Goal: Task Accomplishment & Management: Use online tool/utility

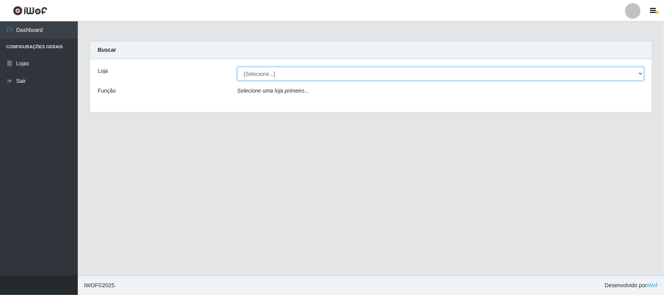
click at [640, 74] on select "[Selecione...] Rede Compras Supermercados - LOJA 1" at bounding box center [440, 74] width 407 height 14
select select "158"
click at [237, 67] on select "[Selecione...] Rede Compras Supermercados - LOJA 1" at bounding box center [440, 74] width 407 height 14
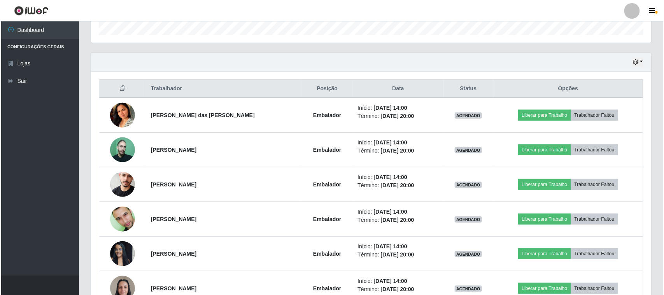
scroll to position [292, 0]
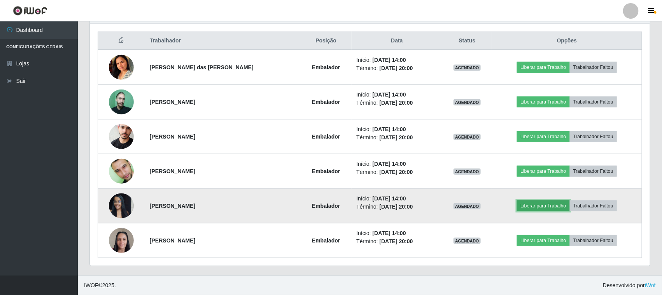
click at [524, 207] on button "Liberar para Trabalho" at bounding box center [543, 205] width 53 height 11
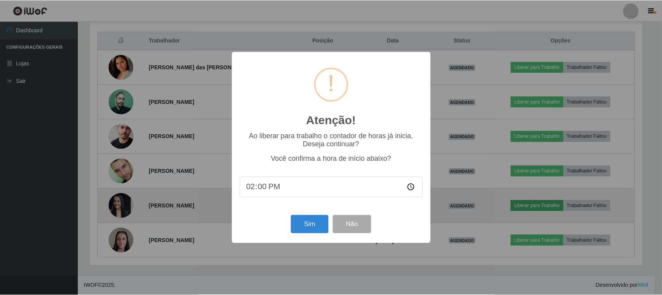
scroll to position [162, 555]
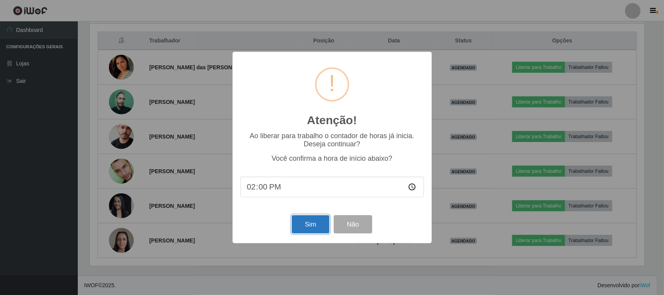
click at [320, 223] on button "Sim" at bounding box center [311, 224] width 38 height 18
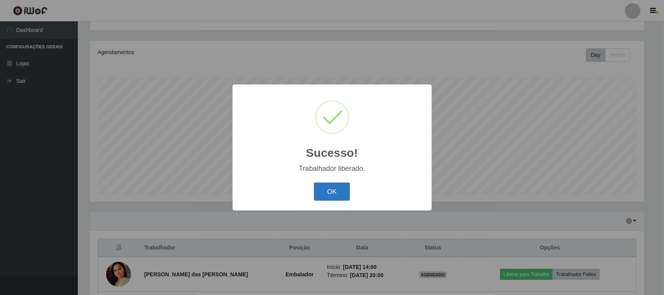
click at [336, 190] on button "OK" at bounding box center [332, 192] width 36 height 18
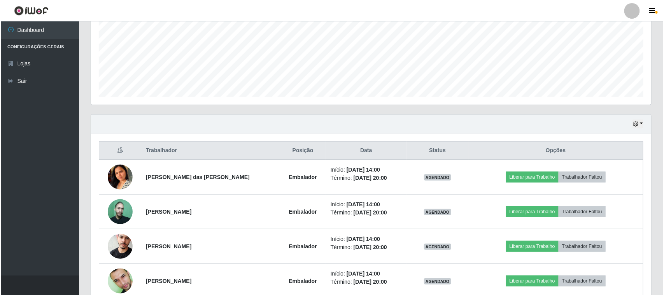
scroll to position [230, 0]
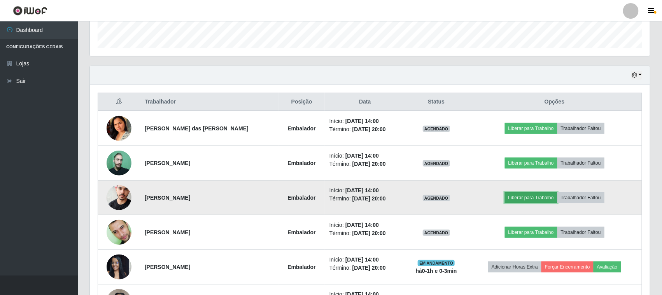
click at [522, 197] on button "Liberar para Trabalho" at bounding box center [531, 197] width 53 height 11
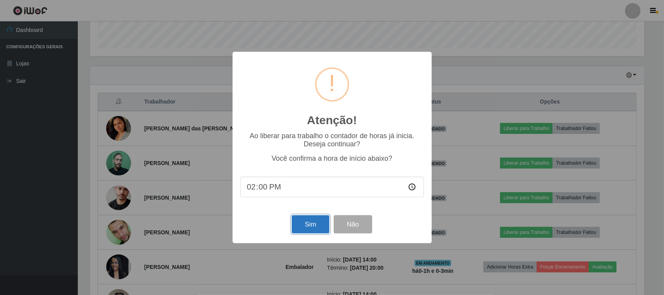
click at [313, 225] on button "Sim" at bounding box center [311, 224] width 38 height 18
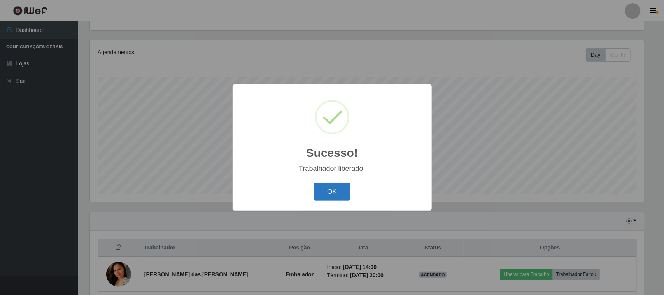
click at [327, 191] on button "OK" at bounding box center [332, 192] width 36 height 18
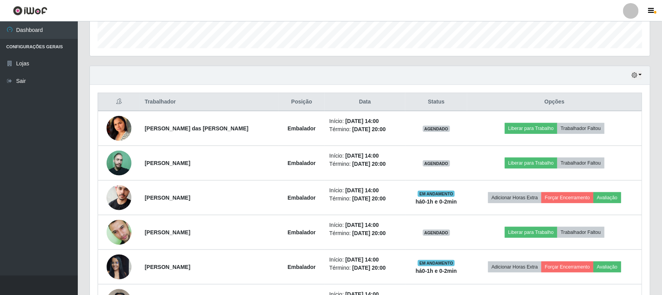
scroll to position [279, 0]
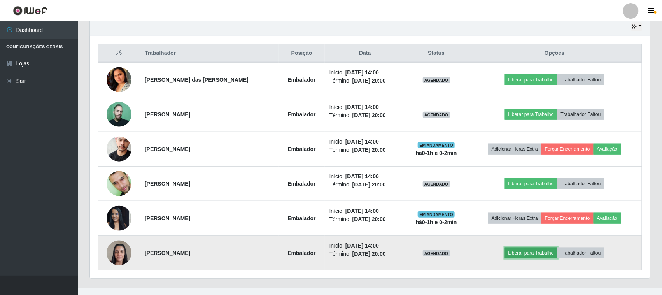
click at [515, 250] on button "Liberar para Trabalho" at bounding box center [531, 253] width 53 height 11
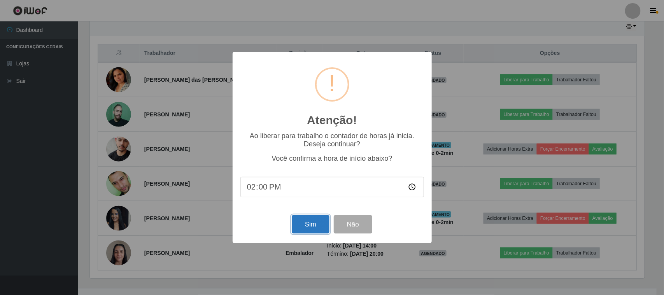
click at [313, 225] on button "Sim" at bounding box center [311, 224] width 38 height 18
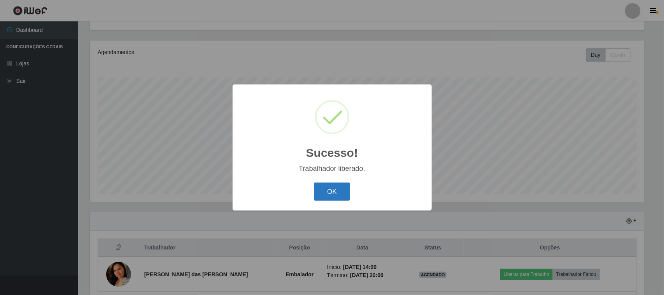
click at [335, 193] on button "OK" at bounding box center [332, 192] width 36 height 18
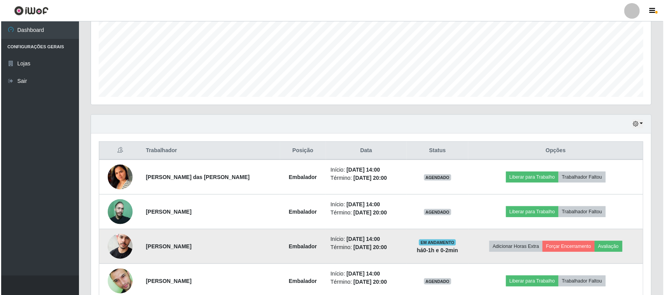
scroll to position [230, 0]
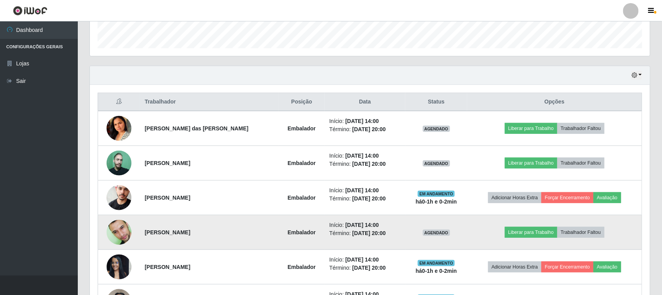
click at [119, 230] on img at bounding box center [119, 233] width 25 height 40
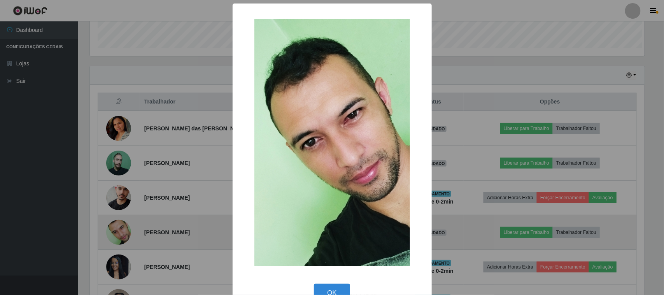
scroll to position [0, 0]
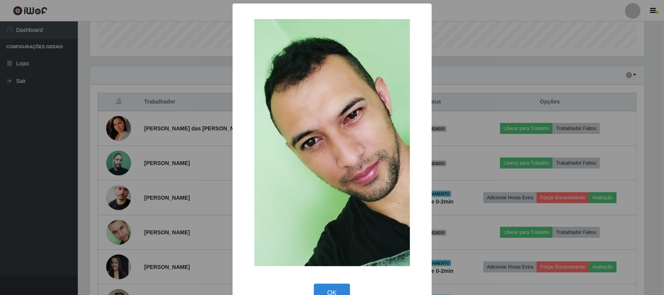
click at [143, 216] on div "× OK Cancel" at bounding box center [332, 147] width 664 height 295
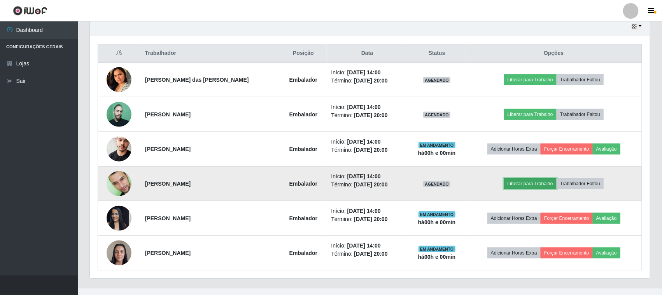
click at [514, 183] on button "Liberar para Trabalho" at bounding box center [530, 183] width 53 height 11
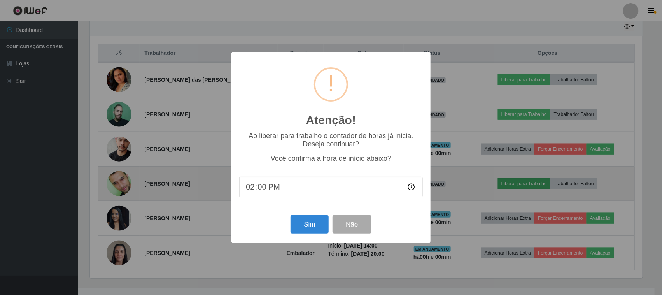
scroll to position [162, 555]
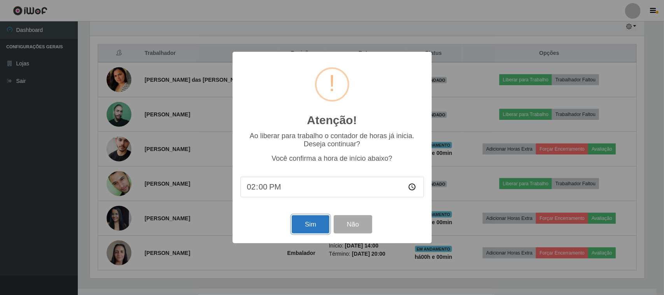
click at [306, 225] on button "Sim" at bounding box center [311, 224] width 38 height 18
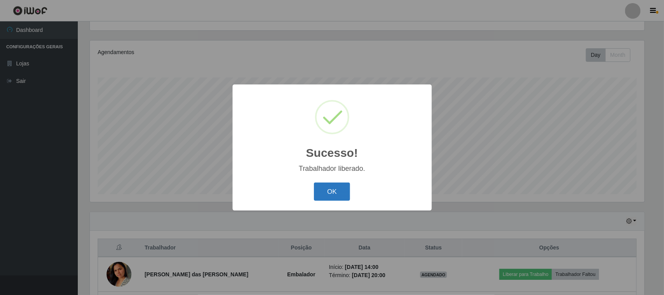
click at [343, 192] on button "OK" at bounding box center [332, 192] width 36 height 18
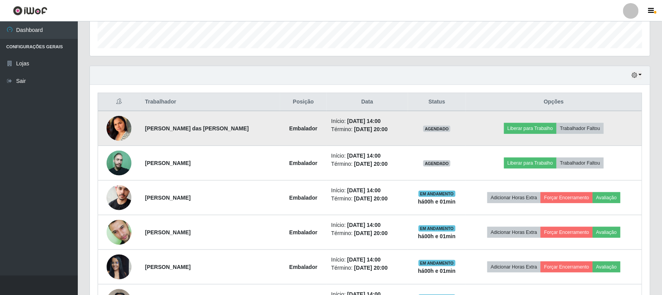
scroll to position [279, 0]
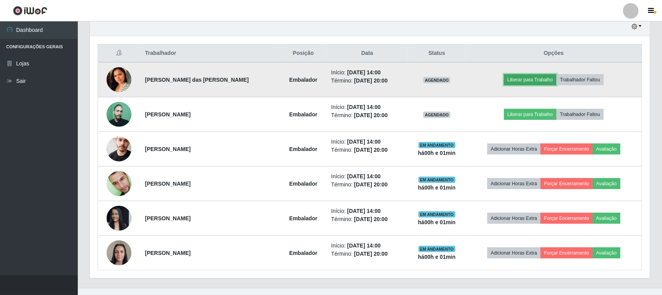
click at [515, 81] on button "Liberar para Trabalho" at bounding box center [530, 79] width 53 height 11
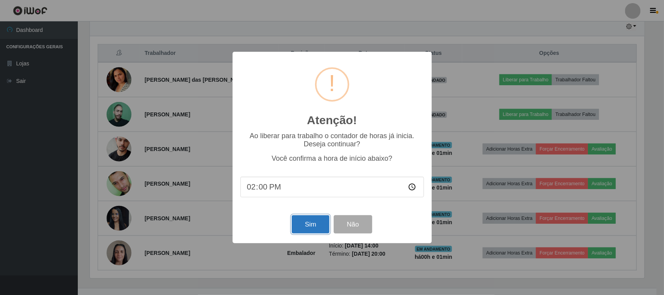
click at [306, 222] on button "Sim" at bounding box center [311, 224] width 38 height 18
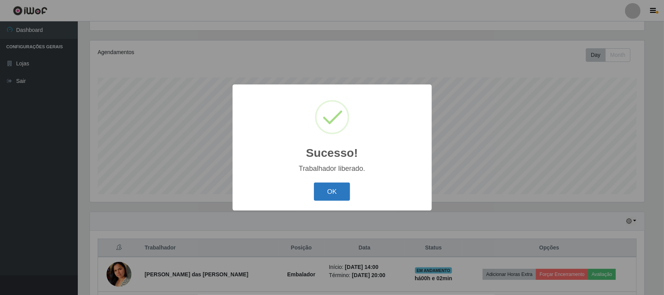
click at [326, 188] on button "OK" at bounding box center [332, 192] width 36 height 18
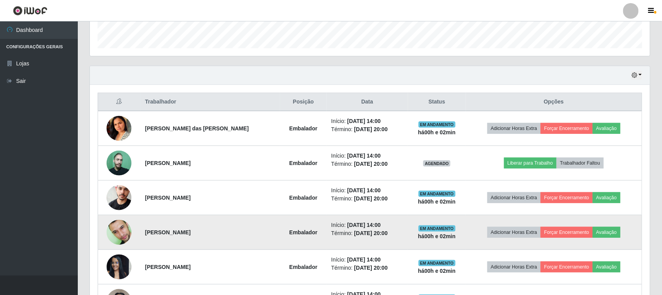
scroll to position [181, 0]
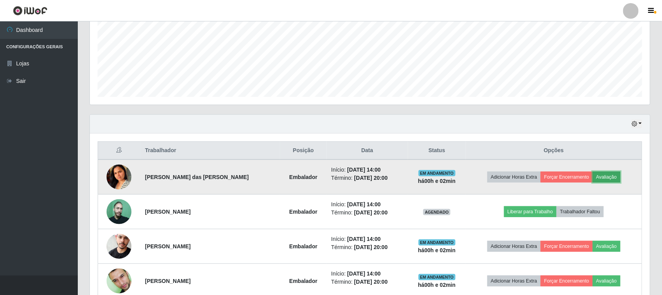
click at [607, 177] on button "Avaliação" at bounding box center [607, 177] width 28 height 11
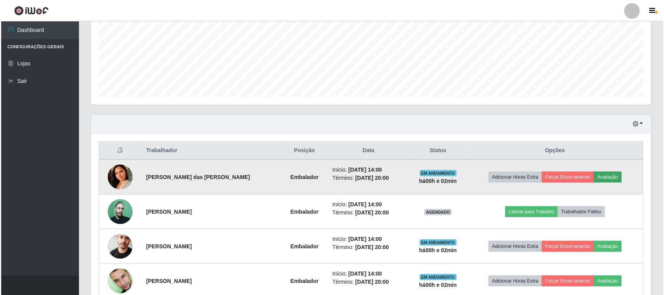
scroll to position [162, 555]
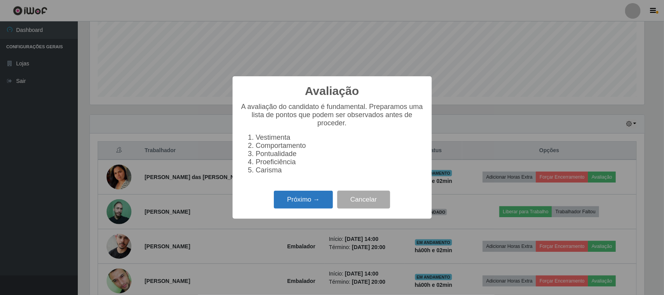
click at [317, 195] on button "Próximo →" at bounding box center [303, 200] width 59 height 18
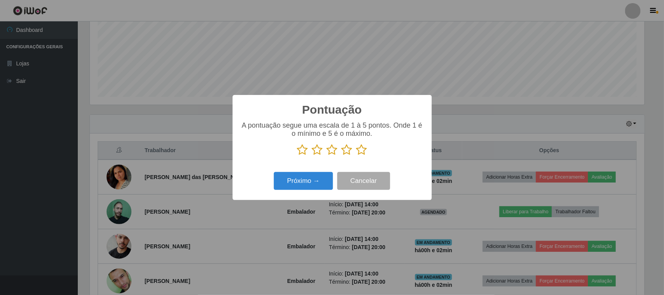
scroll to position [389085, 388691]
click at [365, 152] on icon at bounding box center [362, 150] width 11 height 12
click at [357, 156] on input "radio" at bounding box center [357, 156] width 0 height 0
click at [316, 175] on button "Próximo →" at bounding box center [303, 181] width 59 height 18
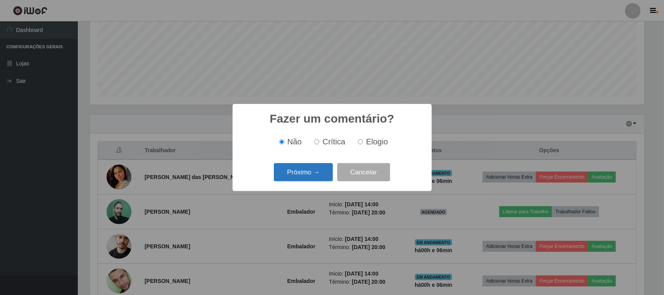
click at [316, 175] on button "Próximo →" at bounding box center [303, 172] width 59 height 18
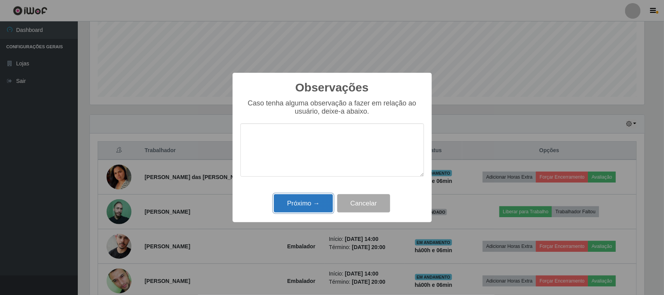
click at [300, 205] on button "Próximo →" at bounding box center [303, 203] width 59 height 18
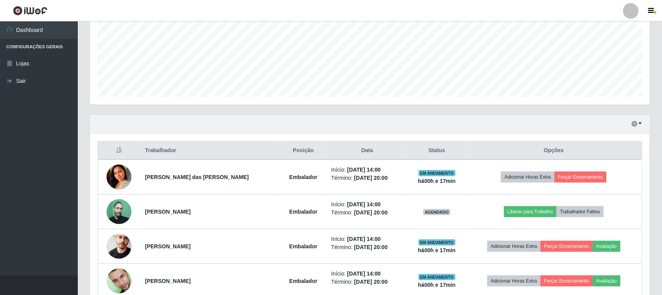
scroll to position [279, 0]
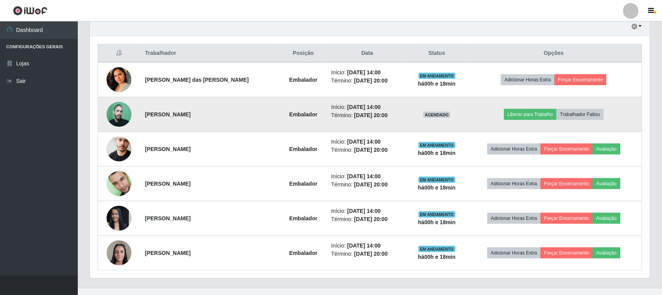
click at [116, 117] on img at bounding box center [119, 114] width 25 height 25
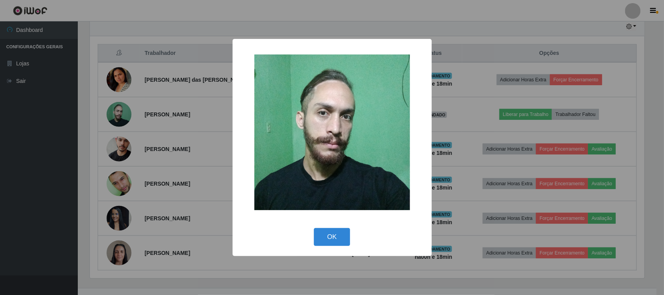
click at [186, 111] on div "× OK Cancel" at bounding box center [332, 147] width 664 height 295
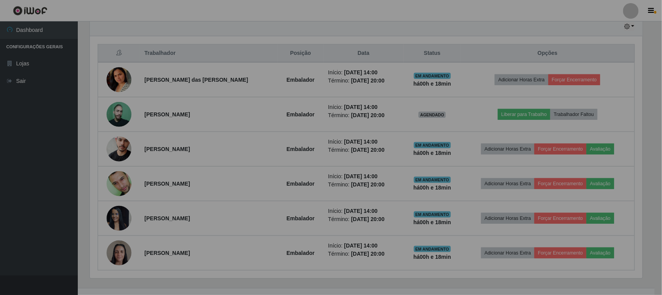
scroll to position [162, 561]
